Goal: Task Accomplishment & Management: Manage account settings

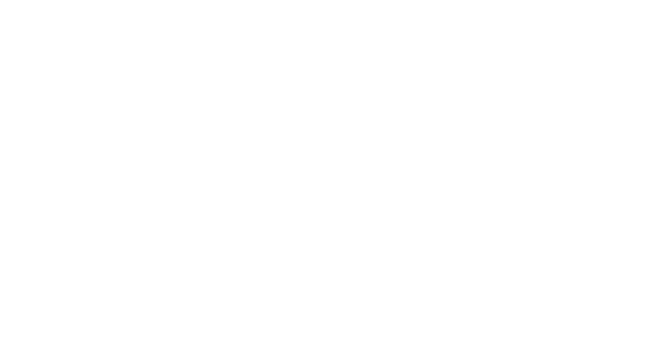
type input "**********"
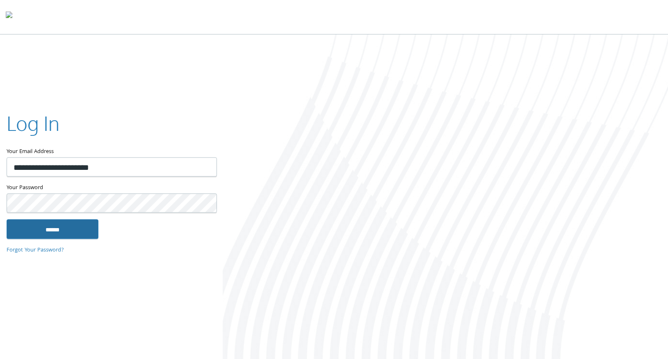
click at [54, 231] on input "******" at bounding box center [53, 229] width 92 height 20
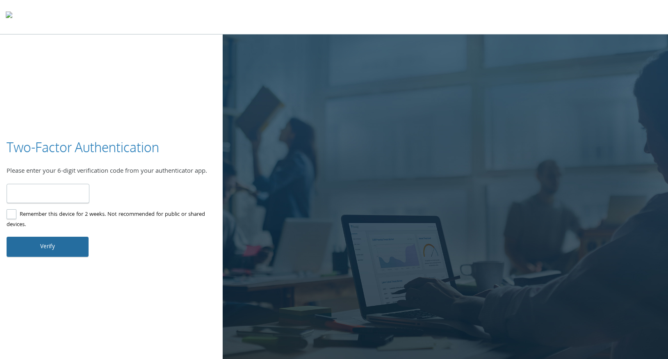
type input "******"
click at [52, 250] on button "Verify" at bounding box center [48, 247] width 82 height 20
